Goal: Task Accomplishment & Management: Use online tool/utility

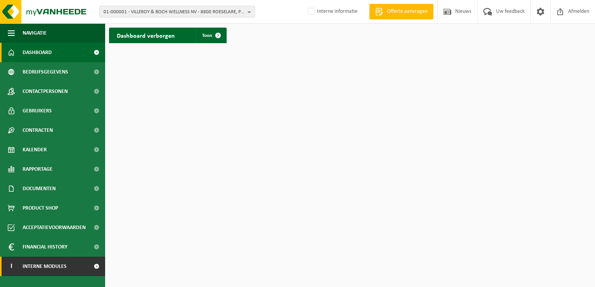
click at [69, 269] on link "I Interne modules" at bounding box center [52, 266] width 105 height 19
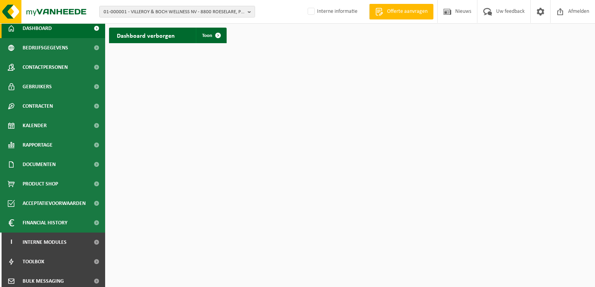
scroll to position [67, 0]
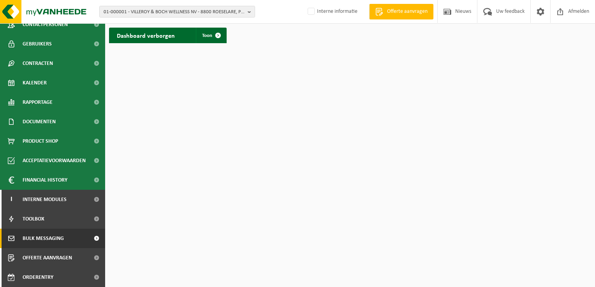
click at [54, 241] on span "Bulk Messaging" at bounding box center [43, 238] width 41 height 19
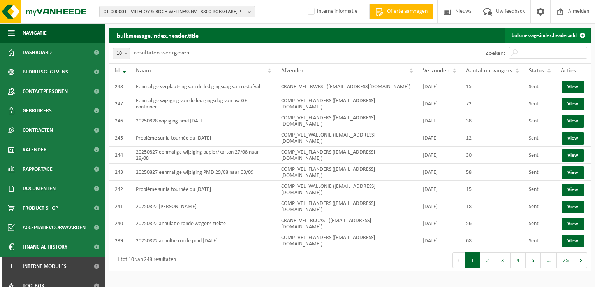
click at [540, 35] on link "bulkmessage.index.header.add" at bounding box center [547, 36] width 85 height 16
click at [543, 35] on link "bulkmessage.index.header.add" at bounding box center [547, 36] width 85 height 16
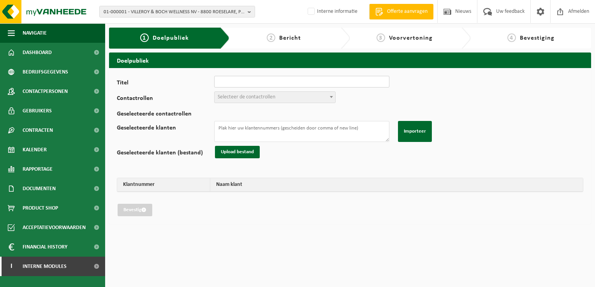
click at [238, 82] on input "Titel" at bounding box center [301, 82] width 175 height 12
type input "Wijziging ledigingsdag Restafval"
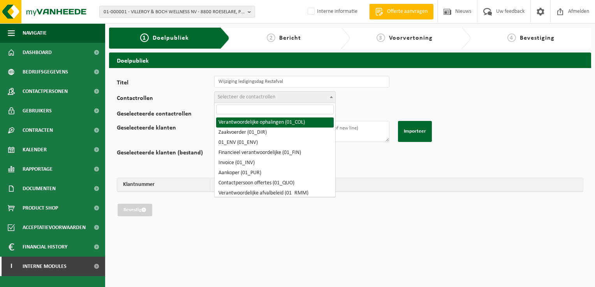
click at [241, 99] on span "Selecteer de contactrollen" at bounding box center [247, 97] width 58 height 6
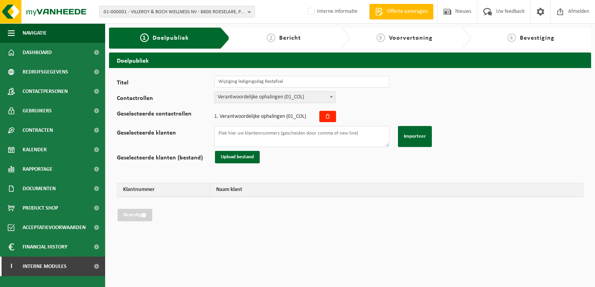
click at [248, 99] on span "Verantwoordelijke ophalingen (01_COL)" at bounding box center [274, 97] width 121 height 11
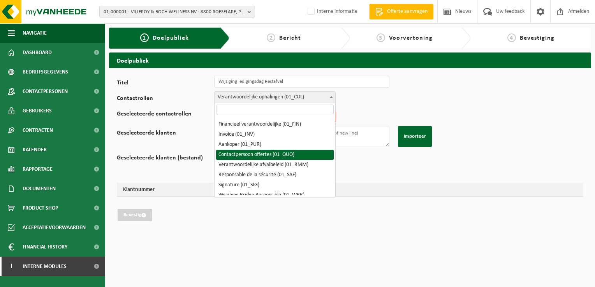
scroll to position [39, 0]
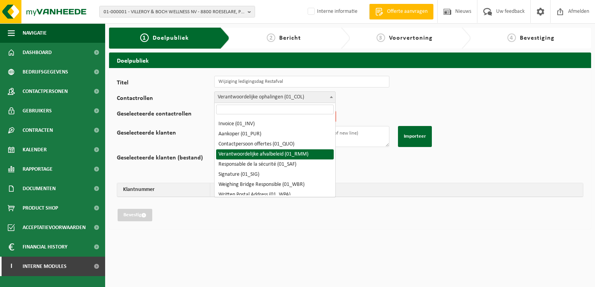
select select "01_RMM"
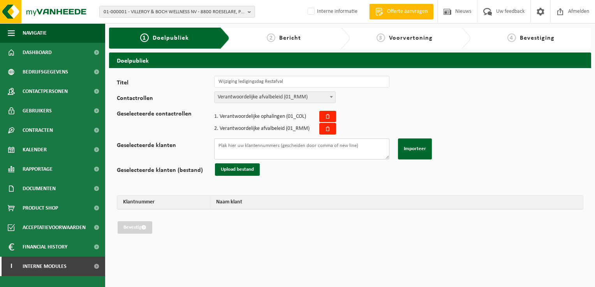
click at [263, 146] on textarea "Geselecteerde klanten" at bounding box center [301, 149] width 175 height 21
paste textarea "10-974105 10-743412 10-662687 10-882365 10-722864 10-958294 10-869855 10-944559…"
click at [219, 153] on textarea "10-974105 10-743412 10-662687 10-882365 10-722864 10-958294 10-869855 10-944559…" at bounding box center [301, 149] width 175 height 21
paste textarea "10-776481"
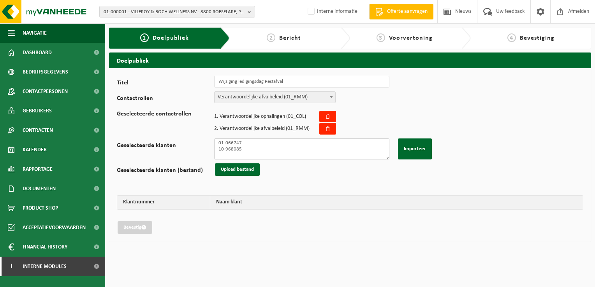
click at [256, 158] on textarea "10-974105 10-743412 10-662687 10-882365 10-722864 10-958294 10-869855 10-944559…" at bounding box center [301, 149] width 175 height 21
paste textarea "10-886502 10-767001 10-422917 10-809568 10-781398 10-761582 10-880848 10-849835…"
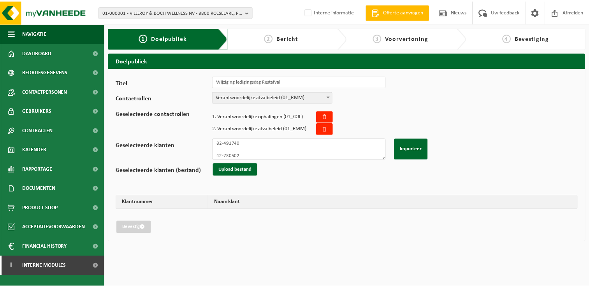
scroll to position [931, 0]
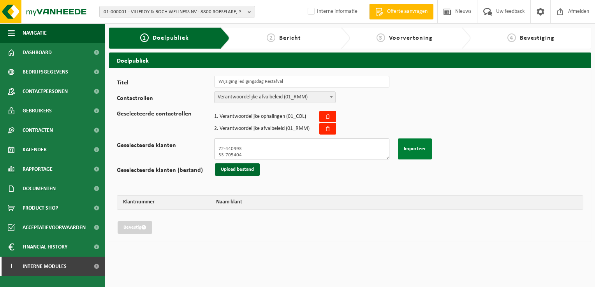
type textarea "10-974105 10-743412 10-662687 10-882365 10-722864 10-958294 10-869855 10-944559…"
click at [414, 150] on button "Importeer" at bounding box center [415, 149] width 34 height 21
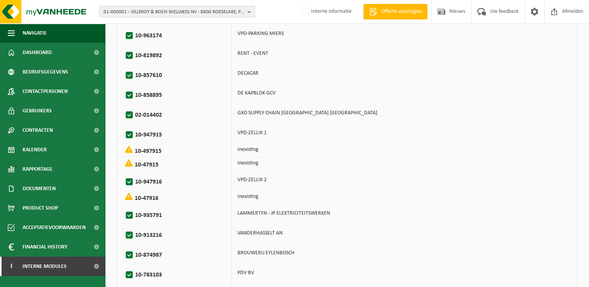
scroll to position [1012, 0]
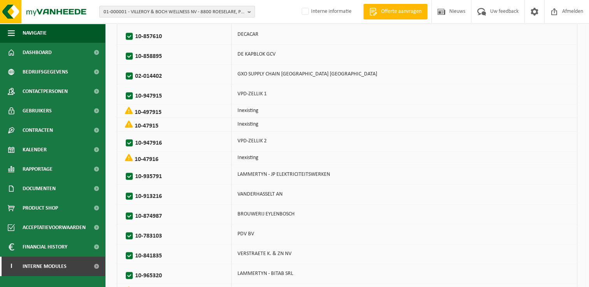
click at [141, 123] on label "10-47915" at bounding box center [147, 126] width 24 height 6
click at [137, 123] on label "10-47915" at bounding box center [147, 126] width 24 height 6
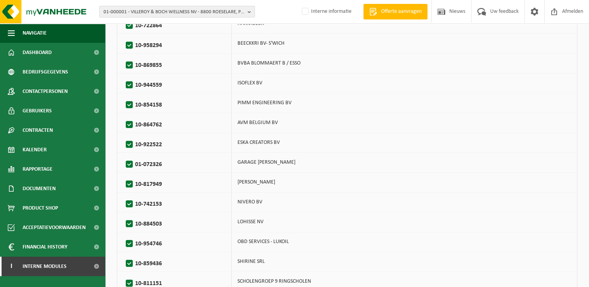
scroll to position [272, 0]
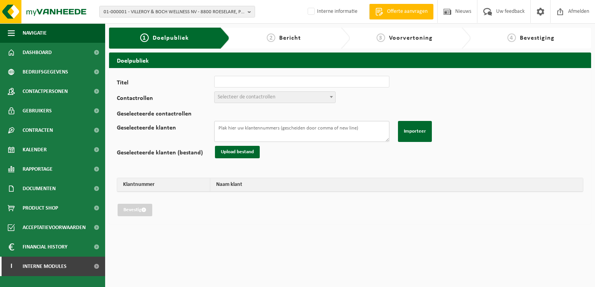
click at [295, 127] on textarea "Geselecteerde klanten" at bounding box center [301, 131] width 175 height 21
paste textarea "10-974105 10-743412 10-662687 10-882365 10-722864 10-958294 10-869855 10-944559…"
click at [231, 136] on textarea "10-974105 10-743412 10-662687 10-882365 10-722864 10-958294 10-869855 10-944559…" at bounding box center [301, 131] width 175 height 21
paste textarea "10-776481"
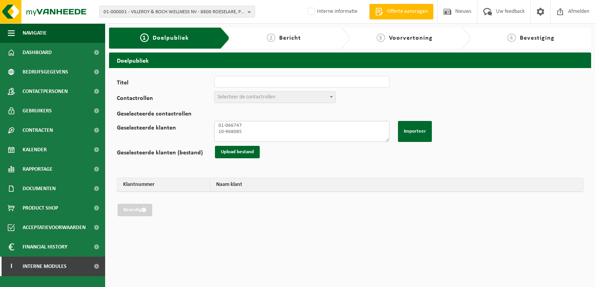
scroll to position [706, 0]
click at [224, 137] on textarea "10-974105 10-743412 10-662687 10-882365 10-722864 10-958294 10-869855 10-944559…" at bounding box center [301, 131] width 175 height 21
paste textarea "10-886502 10-767001 10-422917 10-809568 10-781398 10-761582 10-880848 10-849835…"
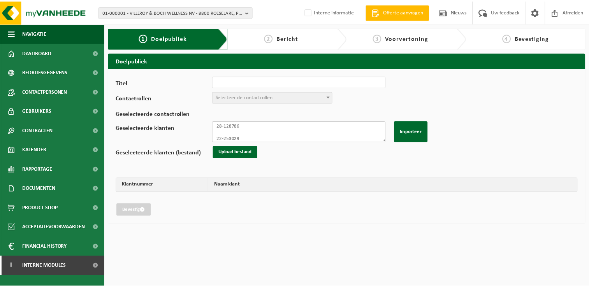
scroll to position [931, 0]
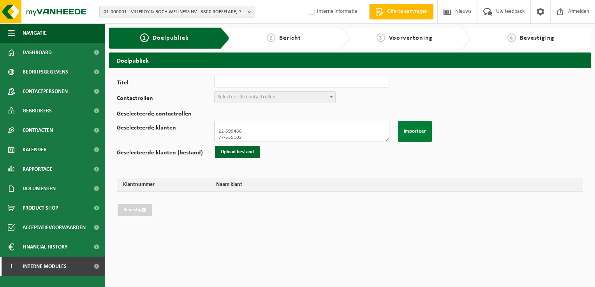
type textarea "10-974105 10-743412 10-662687 10-882365 10-722864 10-958294 10-869855 10-944559…"
click at [408, 131] on button "Importeer" at bounding box center [415, 131] width 34 height 21
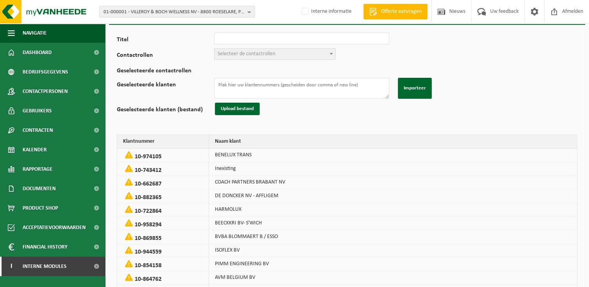
scroll to position [0, 0]
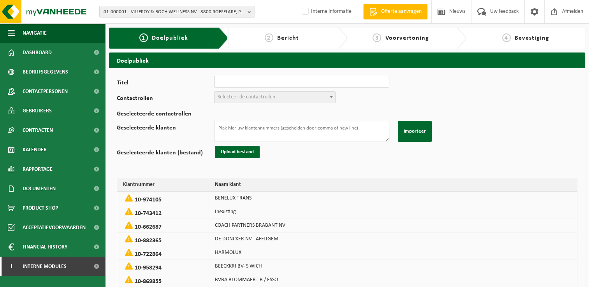
click at [241, 80] on input "Titel" at bounding box center [301, 82] width 175 height 12
drag, startPoint x: 347, startPoint y: 79, endPoint x: 128, endPoint y: 68, distance: 219.0
type input "Wijziging ledigingsdag Restafval"
click at [262, 94] on span "Selecteer de contactrollen" at bounding box center [247, 97] width 58 height 6
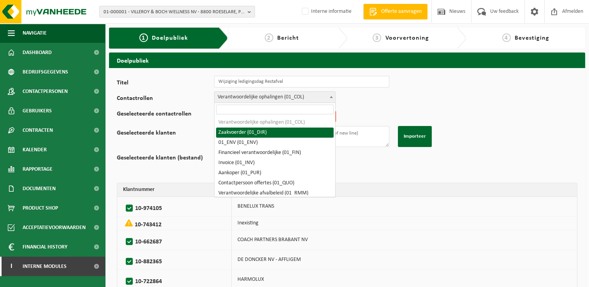
click at [264, 101] on span "Verantwoordelijke ophalingen (01_COL)" at bounding box center [274, 97] width 121 height 11
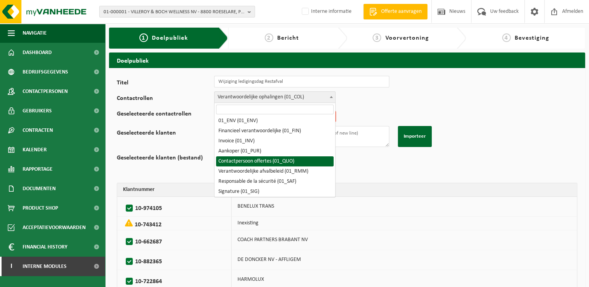
scroll to position [39, 0]
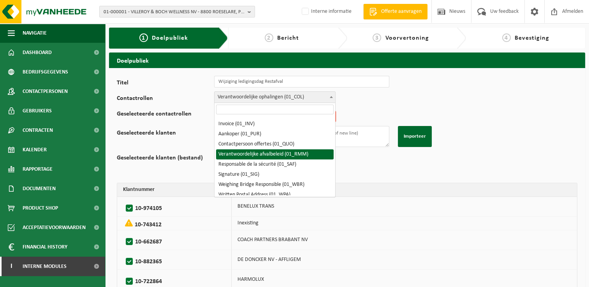
select select "01_RMM"
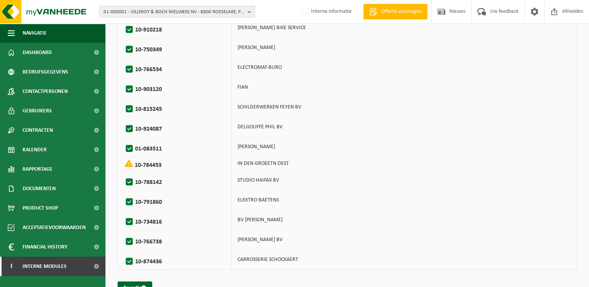
scroll to position [1965, 0]
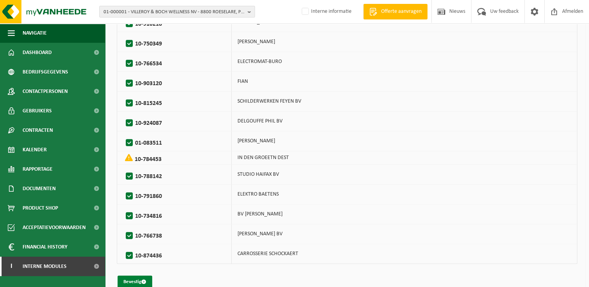
click at [132, 276] on button "Bevestig" at bounding box center [135, 282] width 35 height 12
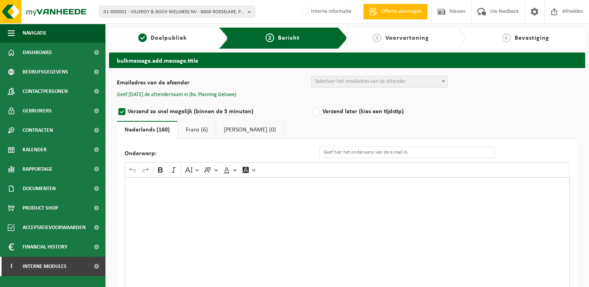
click at [164, 217] on div "Rich Text Editor. Editing area: main. Press Alt+0 for help." at bounding box center [347, 255] width 445 height 156
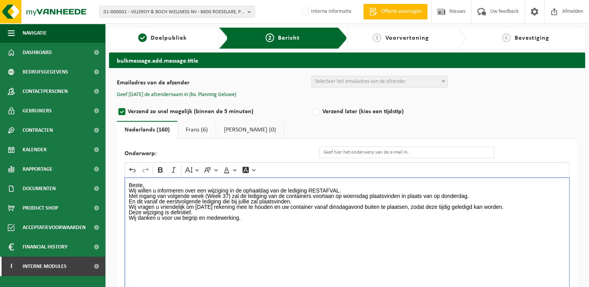
click at [149, 184] on p "Beste," at bounding box center [347, 185] width 437 height 5
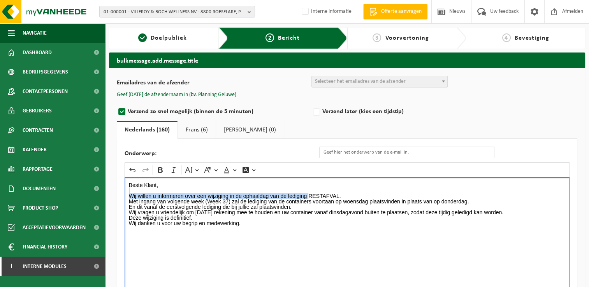
drag, startPoint x: 341, startPoint y: 192, endPoint x: 308, endPoint y: 197, distance: 33.8
click at [308, 197] on div "Beste Klant, Wij willen u informeren over een wijziging in de ophaaldag van de …" at bounding box center [347, 255] width 445 height 156
click at [330, 193] on p "Wij willen u informeren over een wijziging in de ophaaldag van de lediging REST…" at bounding box center [347, 195] width 437 height 5
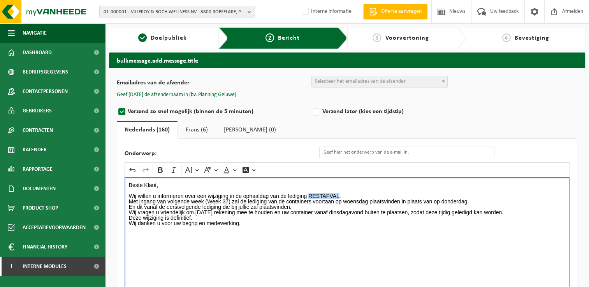
drag, startPoint x: 339, startPoint y: 194, endPoint x: 309, endPoint y: 195, distance: 30.0
click at [309, 195] on p "Wij willen u informeren over een wijziging in de ophaaldag van de lediging REST…" at bounding box center [347, 195] width 437 height 5
click at [162, 172] on icon "Editor toolbar" at bounding box center [160, 170] width 8 height 8
click at [349, 197] on p "Wij willen u informeren over een wijziging in de ophaaldag van de lediging REST…" at bounding box center [347, 195] width 437 height 5
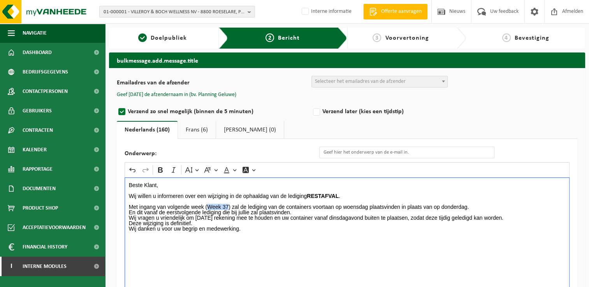
drag, startPoint x: 229, startPoint y: 205, endPoint x: 207, endPoint y: 204, distance: 22.2
click at [207, 204] on p "Met ingang van volgende week (Week 37) zal de lediging van de containers voorta…" at bounding box center [347, 209] width 437 height 11
click at [163, 169] on icon "Editor toolbar" at bounding box center [160, 170] width 8 height 8
drag, startPoint x: 367, startPoint y: 207, endPoint x: 341, endPoint y: 208, distance: 26.5
click at [341, 208] on p "Met ingang van volgende week ( Week 37 ) zal de lediging van de containers voor…" at bounding box center [347, 209] width 437 height 11
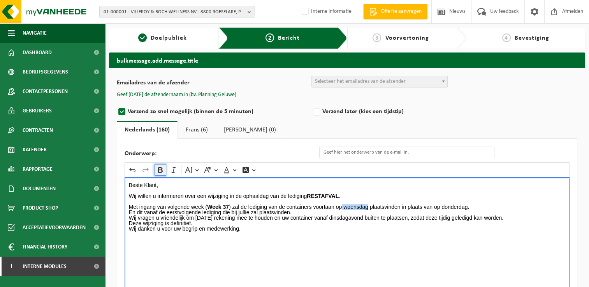
drag, startPoint x: 159, startPoint y: 167, endPoint x: 201, endPoint y: 179, distance: 43.5
click at [159, 167] on icon "Editor toolbar" at bounding box center [160, 169] width 5 height 5
drag, startPoint x: 469, startPoint y: 205, endPoint x: 444, endPoint y: 204, distance: 24.9
click at [444, 204] on p "Met ingang van volgende week ( Week 37 ) zal de lediging van de containers voor…" at bounding box center [347, 209] width 437 height 11
click at [162, 166] on icon "Editor toolbar" at bounding box center [160, 170] width 8 height 8
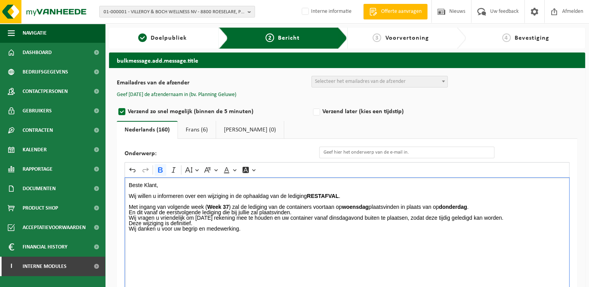
drag, startPoint x: 442, startPoint y: 209, endPoint x: 445, endPoint y: 206, distance: 4.4
click at [444, 207] on p "Met ingang van volgende week ( Week 37 ) zal de lediging van de containers voor…" at bounding box center [347, 209] width 437 height 11
click at [345, 205] on strong "woensdag" at bounding box center [355, 207] width 26 height 6
click at [489, 208] on p "Met ingang van volgende week ( Week 37 ) zal de lediging van de containers voor…" at bounding box center [347, 209] width 437 height 11
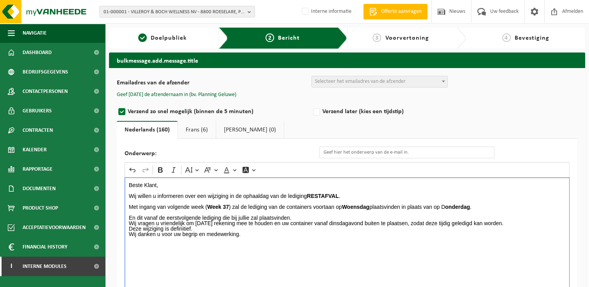
click at [305, 214] on p "⁠⁠⁠⁠⁠⁠⁠ En dit vanaf de eerstvolgende lediging die bij jullie zal plaatsvinden." at bounding box center [347, 215] width 437 height 11
click at [299, 216] on p "⁠⁠⁠⁠⁠⁠⁠ En dit vanaf de eerstvolgende lediging die bij jullie zal plaatsvinden." at bounding box center [347, 215] width 437 height 11
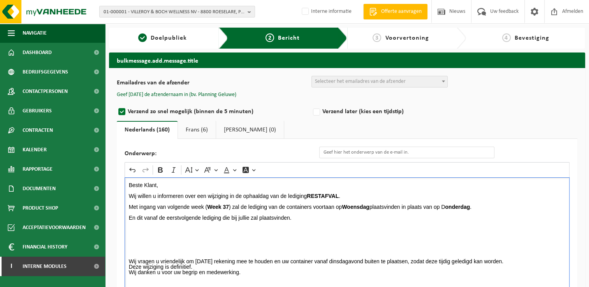
click at [130, 234] on p "Rich Text Editor. Editing area: main. Press Alt+0 for help." at bounding box center [347, 234] width 437 height 5
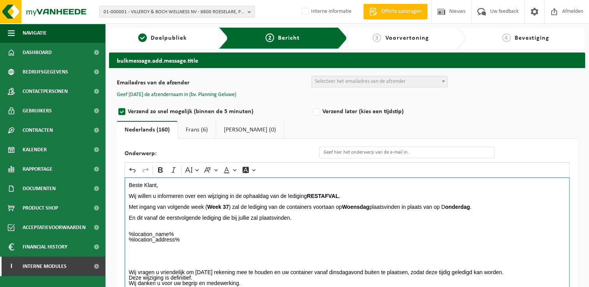
click at [252, 240] on p "%location_name% %location_address% ⁠⁠⁠⁠⁠⁠⁠" at bounding box center [347, 240] width 437 height 16
click at [179, 259] on p "Rich Text Editor. Editing area: main. Press Alt+0 for help." at bounding box center [347, 261] width 437 height 5
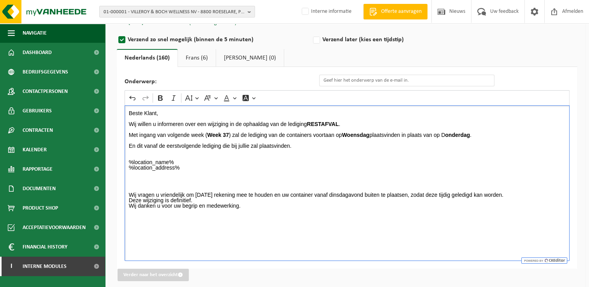
scroll to position [77, 0]
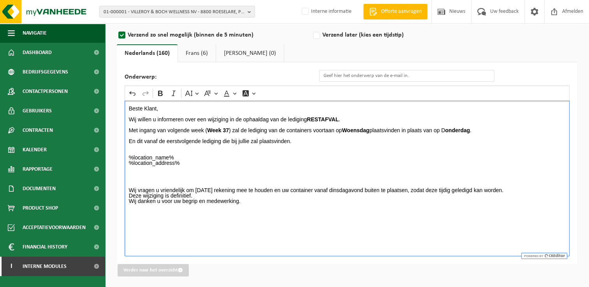
click at [503, 188] on p "Wij vragen u vriendelijk om hier rekening mee te houden en uw container vanaf d…" at bounding box center [347, 190] width 437 height 5
click at [213, 193] on p "Deze wijziging is definitief." at bounding box center [347, 195] width 437 height 5
click at [140, 231] on div "Beste Klant, Wij willen u informeren over een wijziging in de ophaaldag van de …" at bounding box center [347, 179] width 445 height 156
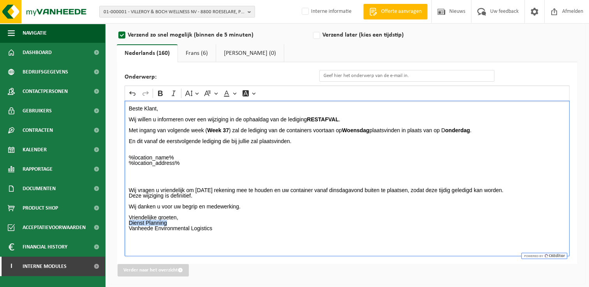
drag, startPoint x: 177, startPoint y: 222, endPoint x: 123, endPoint y: 222, distance: 54.1
click at [123, 222] on div "Onderwerp: Rich Text Editor Undo Redo Bold Italic Font Size Font Family Font Co…" at bounding box center [347, 163] width 460 height 202
click at [162, 94] on icon "Editor toolbar" at bounding box center [160, 93] width 5 height 5
click at [250, 216] on p "Vriendelijke groeten," at bounding box center [347, 217] width 437 height 5
click at [336, 74] on input "Onderwerp:" at bounding box center [406, 76] width 175 height 12
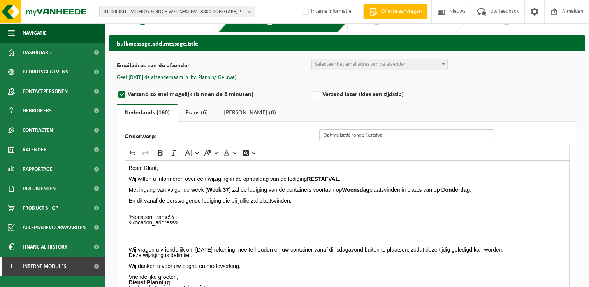
scroll to position [0, 0]
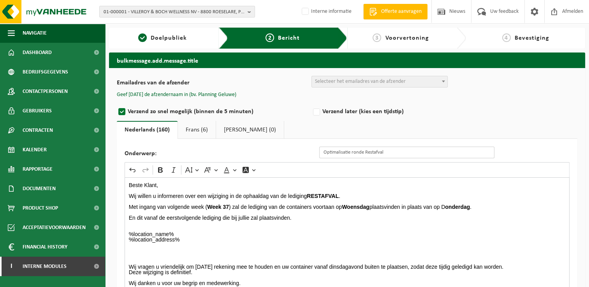
type input "Optimalisatie ronde Restafval"
click at [325, 79] on span "Selecteer het emailadres van de afzender" at bounding box center [360, 82] width 91 height 6
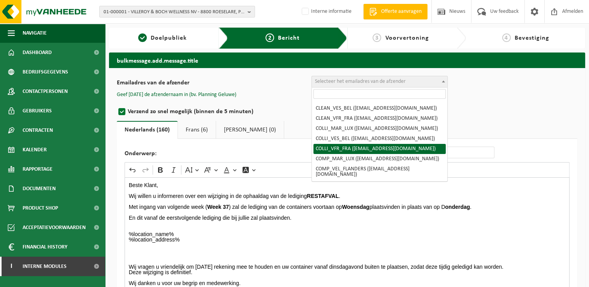
scroll to position [78, 0]
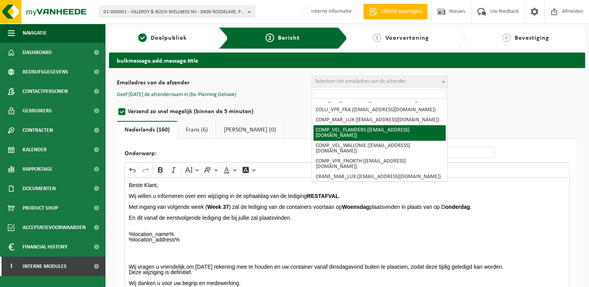
select select "COMP_VEL_FLANDERS"
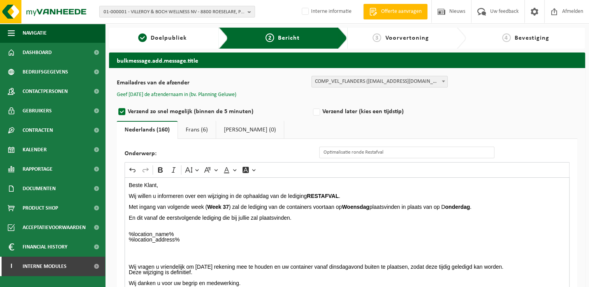
click at [214, 93] on button "Geef hier de afzendernaam in (bv. Planning Geluwe)" at bounding box center [176, 94] width 119 height 7
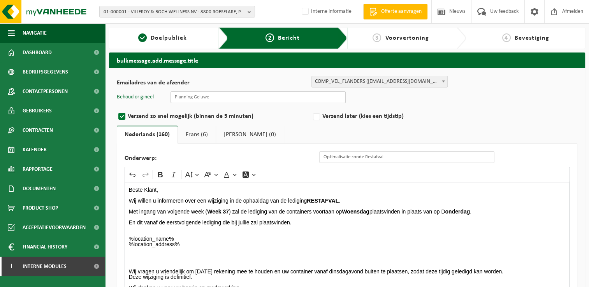
click at [215, 98] on input "text" at bounding box center [257, 97] width 175 height 12
type input "Planning Geluwe"
click at [471, 121] on label "Verzend later (kies een tijdstip)" at bounding box center [408, 116] width 195 height 11
click at [329, 119] on input "Verzend later (kies een tijdstip)" at bounding box center [326, 116] width 5 height 5
radio input "true"
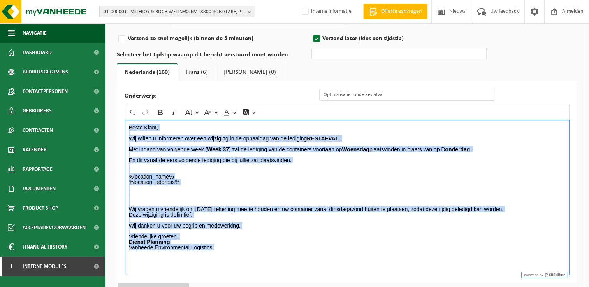
drag, startPoint x: 220, startPoint y: 253, endPoint x: 119, endPoint y: 119, distance: 166.8
click at [119, 119] on div "Onderwerp: Optimalisatie ronde Restafval Rich Text Editor Undo Redo Bold Italic…" at bounding box center [347, 182] width 460 height 202
copy div "Beste Klant, Wij willen u informeren over een wijziging in de ophaaldag van de …"
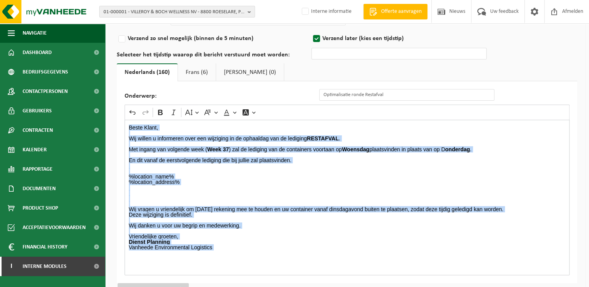
click at [190, 68] on link "Frans (6)" at bounding box center [197, 72] width 38 height 18
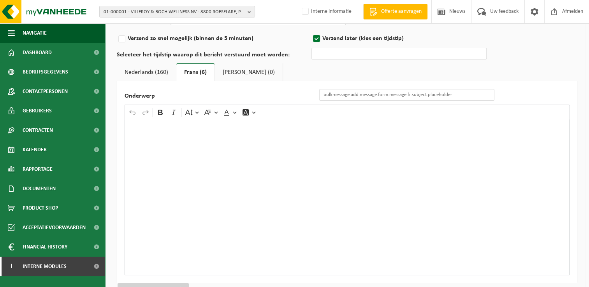
click at [152, 135] on div "Rich Text Editor. Editing area: main. Press Alt+0 for help." at bounding box center [347, 198] width 445 height 156
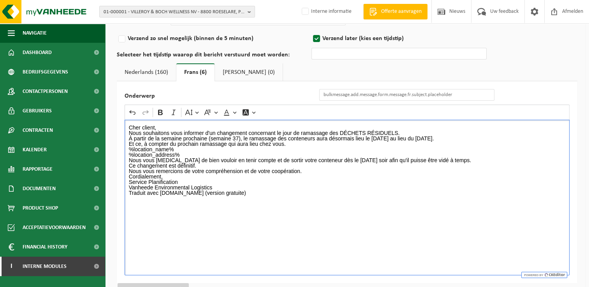
click at [159, 127] on p "Cher client, Nous souhaitons vous informer d'un changement concernant le jour d…" at bounding box center [347, 133] width 437 height 16
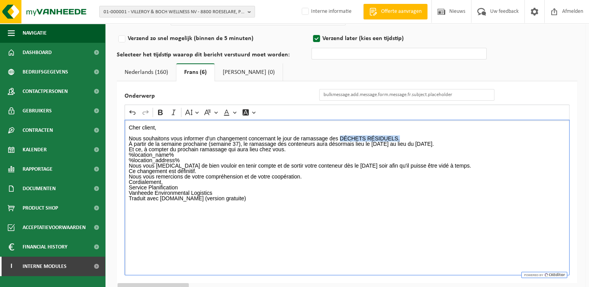
drag, startPoint x: 399, startPoint y: 136, endPoint x: 341, endPoint y: 138, distance: 58.8
click at [341, 138] on p "⁠⁠⁠⁠⁠⁠⁠ Nous souhaitons vous informer d'un changement concernant le jour de ram…" at bounding box center [347, 138] width 437 height 16
click at [159, 111] on icon "Editor toolbar" at bounding box center [160, 112] width 5 height 5
click at [415, 139] on p "Nous souhaitons vous informer d'un changement concernant le jour de ramassage d…" at bounding box center [347, 138] width 437 height 16
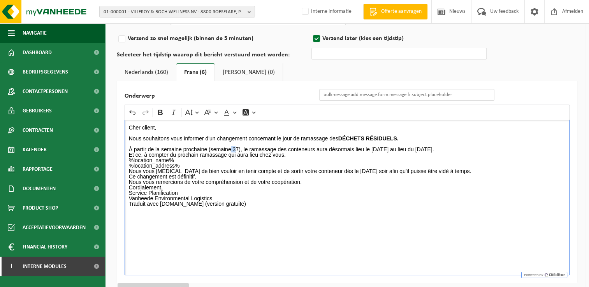
drag, startPoint x: 237, startPoint y: 149, endPoint x: 232, endPoint y: 149, distance: 5.1
click at [232, 149] on p "À partir de la semaine prochaine (semaine 37), le ramassage des conteneurs aura…" at bounding box center [347, 146] width 437 height 11
drag, startPoint x: 239, startPoint y: 149, endPoint x: 209, endPoint y: 148, distance: 29.2
click at [209, 148] on p "À partir de la semaine prochaine (semaine 37), le ramassage des conteneurs aura…" at bounding box center [347, 146] width 437 height 11
click at [162, 111] on icon "Editor toolbar" at bounding box center [160, 112] width 5 height 5
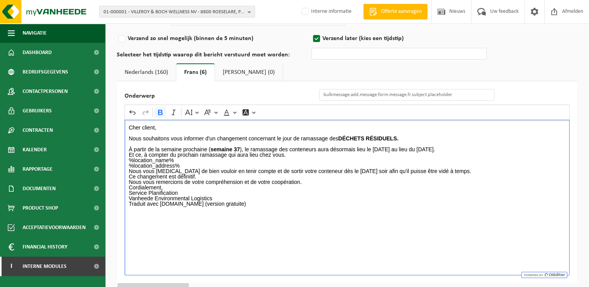
click at [374, 149] on p "À partir de la semaine prochaine ( semaine 37 ), le ramassage des conteneurs au…" at bounding box center [347, 146] width 437 height 11
click at [392, 149] on p "À partir de la semaine prochaine ( semaine 37 ), le ramassage des conteneurs au…" at bounding box center [347, 146] width 437 height 11
drag, startPoint x: 394, startPoint y: 148, endPoint x: 372, endPoint y: 149, distance: 21.5
click at [372, 149] on p "À partir de la semaine prochaine ( semaine 37 ), le ramassage des conteneurs au…" at bounding box center [347, 146] width 437 height 11
click at [158, 111] on icon "Editor toolbar" at bounding box center [160, 112] width 5 height 5
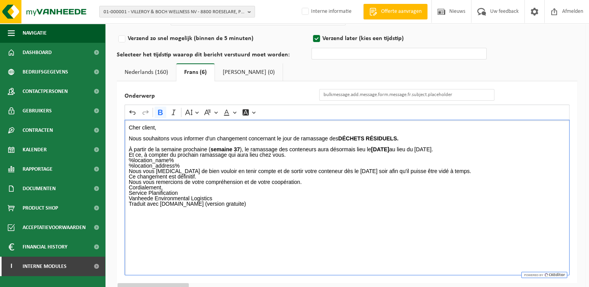
click at [424, 149] on p "À partir de la semaine prochaine ( semaine 37 ), le ramassage des conteneurs au…" at bounding box center [347, 146] width 437 height 11
drag, startPoint x: 436, startPoint y: 149, endPoint x: 423, endPoint y: 151, distance: 13.1
click at [423, 151] on p "À partir de la semaine prochaine ( semaine 37 ), le ramassage des conteneurs au…" at bounding box center [347, 146] width 437 height 11
click at [161, 109] on icon "Editor toolbar" at bounding box center [160, 113] width 8 height 8
click at [452, 152] on p "Et ce, à compter du prochain ramassage qui aura lieu chez vous. %location_name%…" at bounding box center [347, 176] width 437 height 49
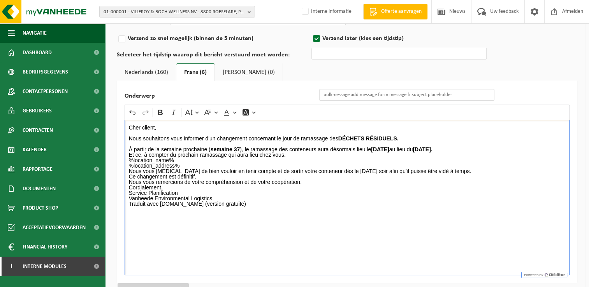
click at [297, 158] on p "Et ce, à compter du prochain ramassage qui aura lieu chez vous. %location_name%…" at bounding box center [347, 176] width 437 height 49
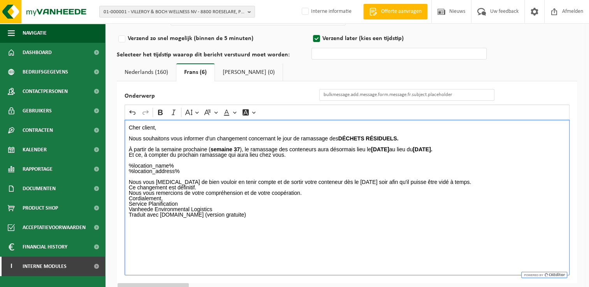
click at [218, 188] on p "Nous vous prions de bien vouloir en tenir compte et de sortir votre conteneur d…" at bounding box center [347, 195] width 437 height 33
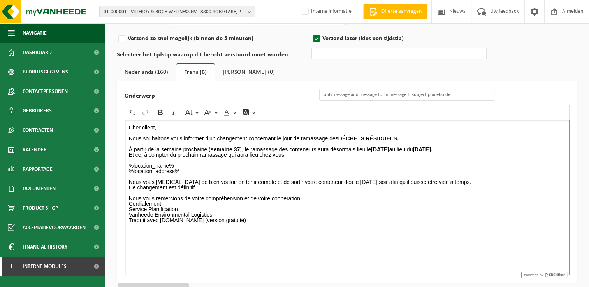
click at [313, 199] on p "⁠⁠⁠⁠⁠⁠⁠ Nous vous remercions de votre compréhension et de votre coopération. Co…" at bounding box center [347, 203] width 437 height 27
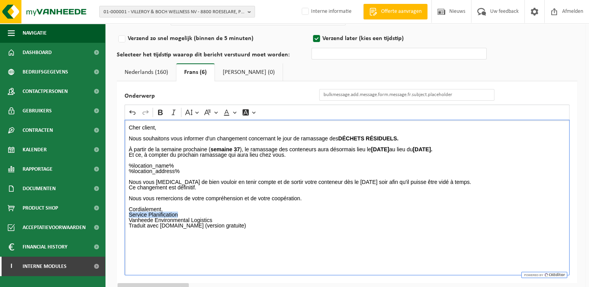
drag, startPoint x: 182, startPoint y: 213, endPoint x: 121, endPoint y: 212, distance: 60.7
click at [122, 215] on div "Onderwerp Rich Text Editor Undo Redo Bold Italic Font Size Font Family Font Col…" at bounding box center [347, 182] width 460 height 202
click at [159, 111] on icon "Editor toolbar" at bounding box center [160, 113] width 8 height 8
drag, startPoint x: 236, startPoint y: 229, endPoint x: 121, endPoint y: 226, distance: 114.5
click at [121, 226] on div "Onderwerp Rich Text Editor Undo Redo Bold Italic Font Size Font Family Font Col…" at bounding box center [347, 182] width 460 height 202
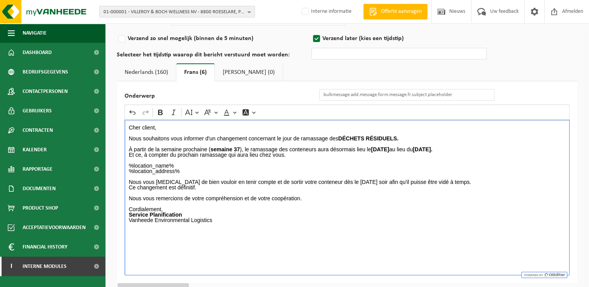
click at [199, 169] on p "%location_name% %location_address%" at bounding box center [347, 171] width 437 height 16
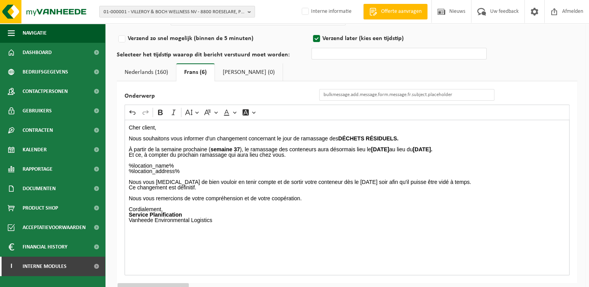
click at [153, 72] on link "Nederlands (160)" at bounding box center [146, 72] width 59 height 18
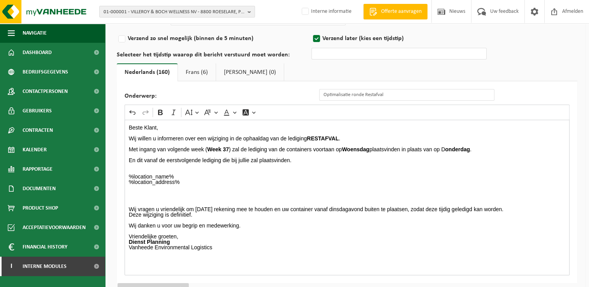
click at [190, 71] on link "Frans (6)" at bounding box center [197, 72] width 38 height 18
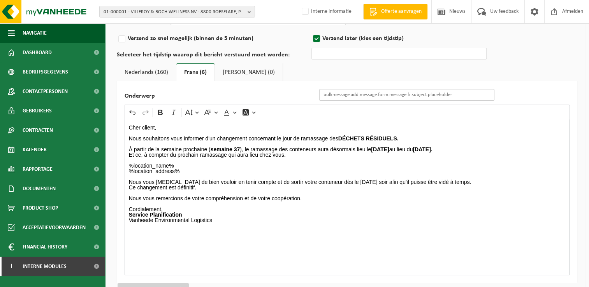
click at [331, 97] on input "Onderwerp" at bounding box center [406, 95] width 175 height 12
click at [323, 94] on input "Onderwerp" at bounding box center [406, 95] width 175 height 12
paste input "optimisation du cycle des déchets résiduels"
click at [325, 91] on input "optimisation du cycle des déchets résiduels" at bounding box center [406, 95] width 175 height 12
type input "Optimisation du cycle des déchets résiduels"
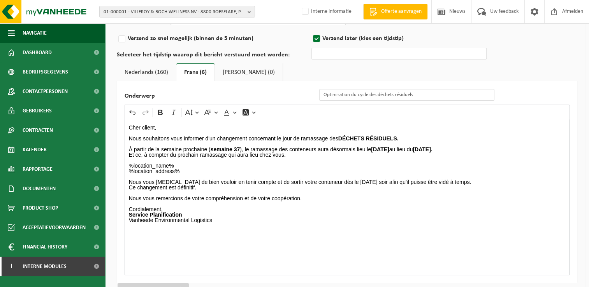
click at [160, 70] on link "Nederlands (160)" at bounding box center [146, 72] width 59 height 18
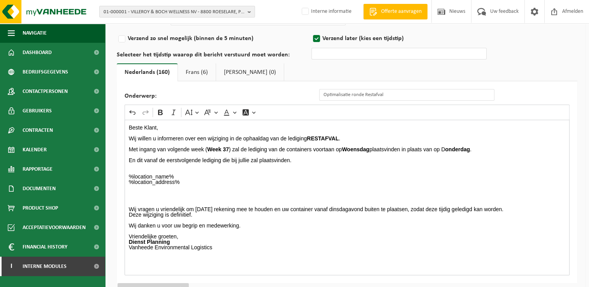
scroll to position [39, 0]
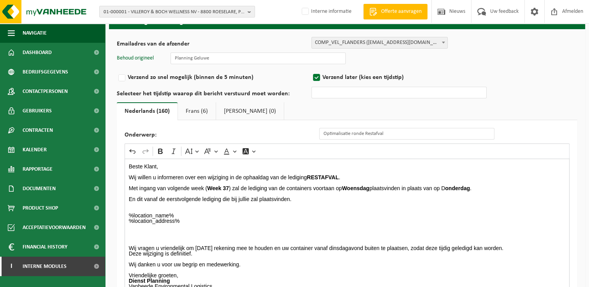
click at [192, 110] on link "Frans (6)" at bounding box center [197, 111] width 38 height 18
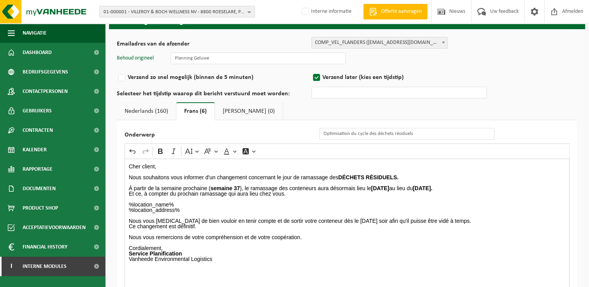
scroll to position [97, 0]
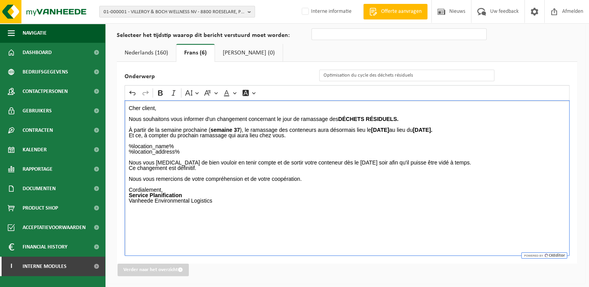
click at [243, 220] on div "Cher client, Nous souhaitons vous informer d'un changement concernant le jour d…" at bounding box center [347, 178] width 445 height 156
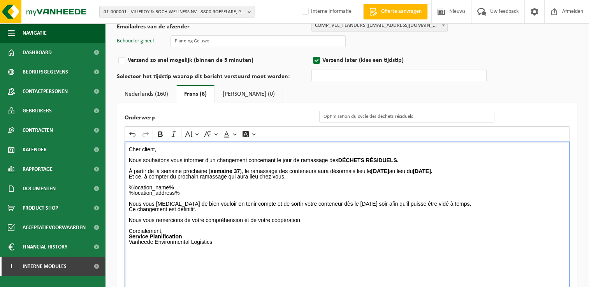
scroll to position [0, 0]
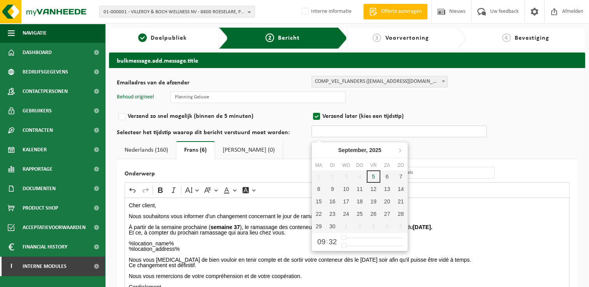
click at [339, 129] on input "text" at bounding box center [398, 132] width 175 height 12
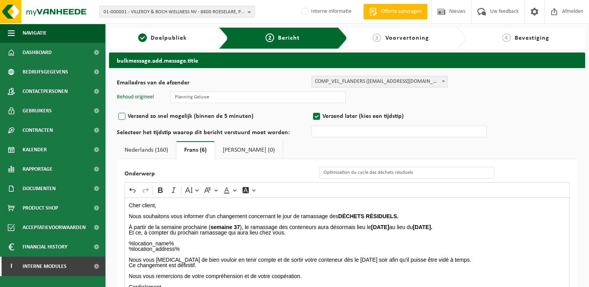
click at [122, 113] on label "Verzend zo snel mogelijk (binnen de 5 minuten)" at bounding box center [214, 116] width 195 height 11
click at [130, 114] on input "Verzend zo snel mogelijk (binnen de 5 minuten)" at bounding box center [132, 116] width 5 height 5
radio input "true"
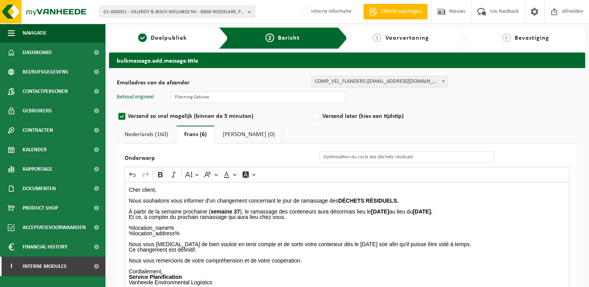
click at [296, 130] on ul "Nederlands (160) Frans (6) Engels (0)" at bounding box center [347, 135] width 460 height 18
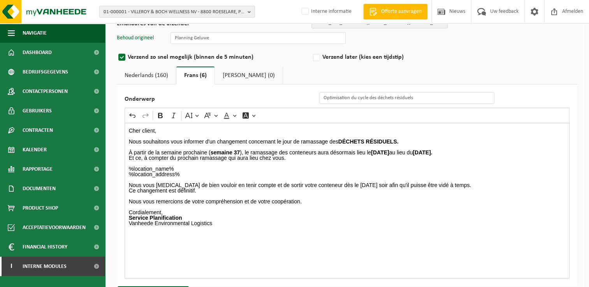
scroll to position [78, 0]
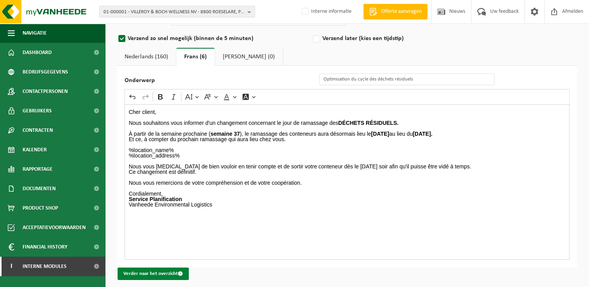
click at [160, 268] on button "Verder naar het overzicht" at bounding box center [153, 274] width 71 height 12
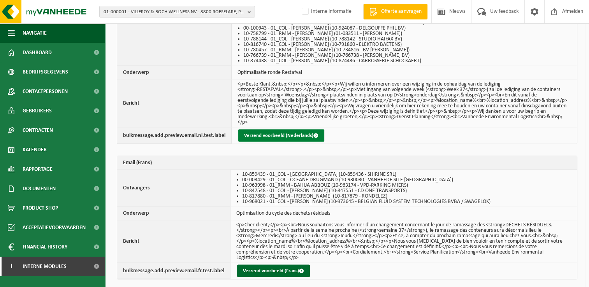
scroll to position [1518, 0]
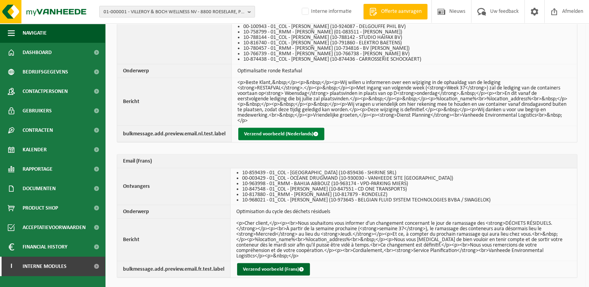
click at [271, 133] on button "Verzend voorbeeld (Nederlands)" at bounding box center [281, 134] width 86 height 12
click at [288, 130] on button "Verzend voorbeeld (Nederlands)" at bounding box center [281, 134] width 86 height 12
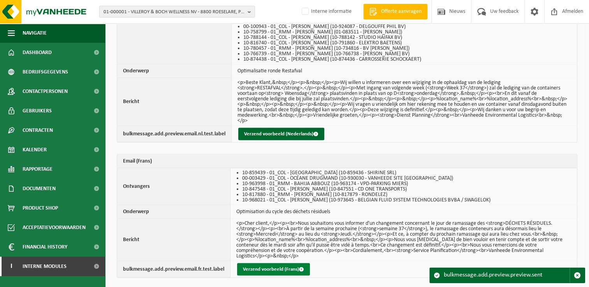
click at [265, 263] on button "Verzend voorbeeld (Frans)" at bounding box center [273, 269] width 73 height 12
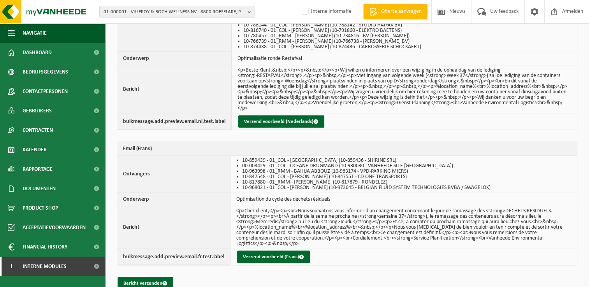
scroll to position [1537, 0]
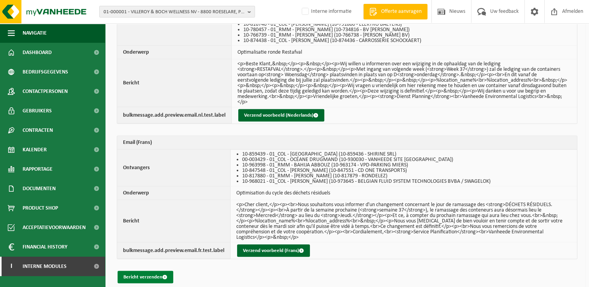
click at [140, 271] on button "Bericht verzenden" at bounding box center [146, 277] width 56 height 12
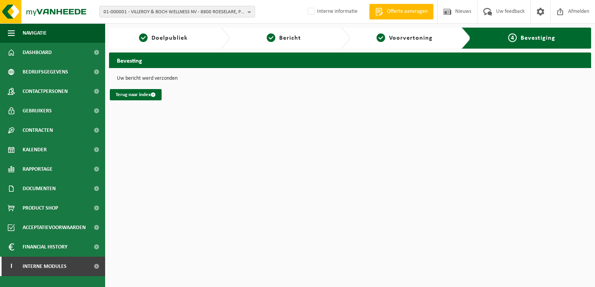
click at [299, 194] on html "01-000001 - VILLEROY & BOCH WELLNESS NV - 8800 ROESELARE, POPULIERSTRAAT 1 01-0…" at bounding box center [297, 143] width 595 height 287
drag, startPoint x: 413, startPoint y: 166, endPoint x: 512, endPoint y: 39, distance: 161.0
click at [412, 166] on html "01-000001 - VILLEROY & BOCH WELLNESS NV - 8800 ROESELARE, POPULIERSTRAAT 1 01-0…" at bounding box center [297, 143] width 595 height 287
